Goal: Task Accomplishment & Management: Manage account settings

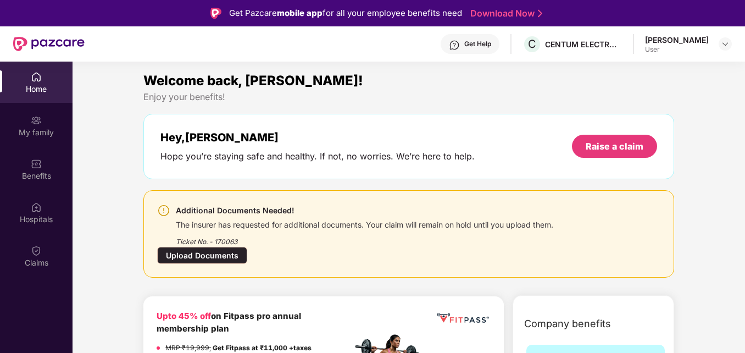
scroll to position [55, 0]
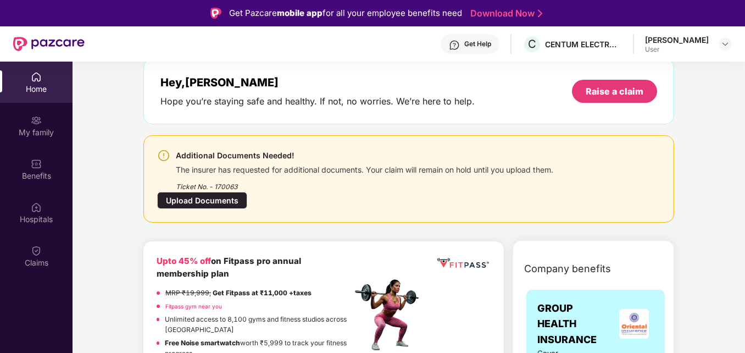
click at [217, 202] on div "Upload Documents" at bounding box center [202, 200] width 90 height 17
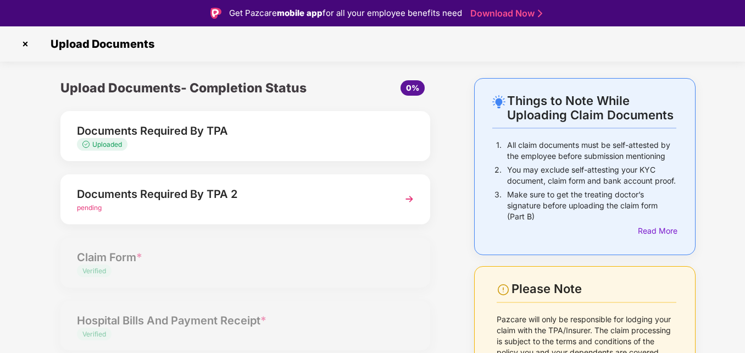
click at [163, 201] on div "Documents Required By TPA 2" at bounding box center [231, 194] width 308 height 18
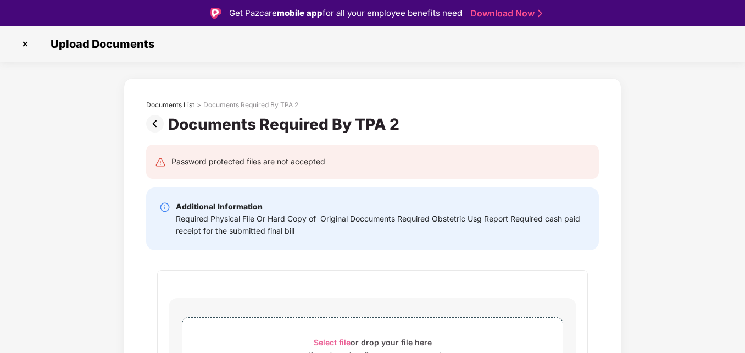
click at [22, 42] on img at bounding box center [25, 44] width 18 height 18
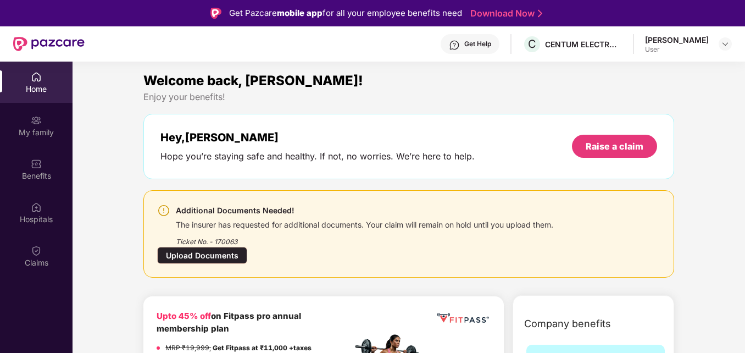
scroll to position [55, 0]
